Goal: Transaction & Acquisition: Purchase product/service

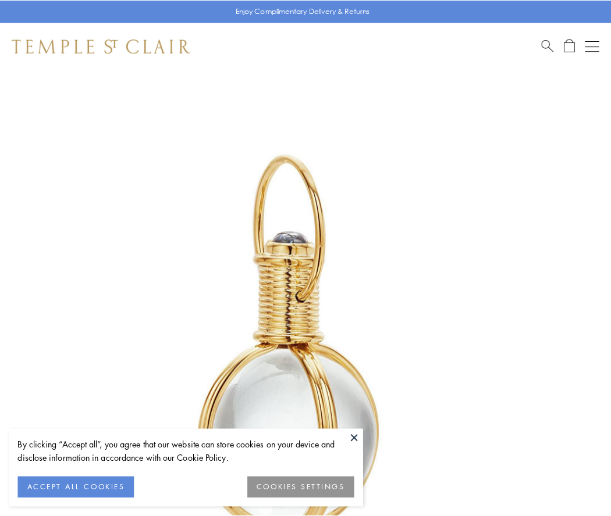
scroll to position [304, 0]
